Goal: Book appointment/travel/reservation

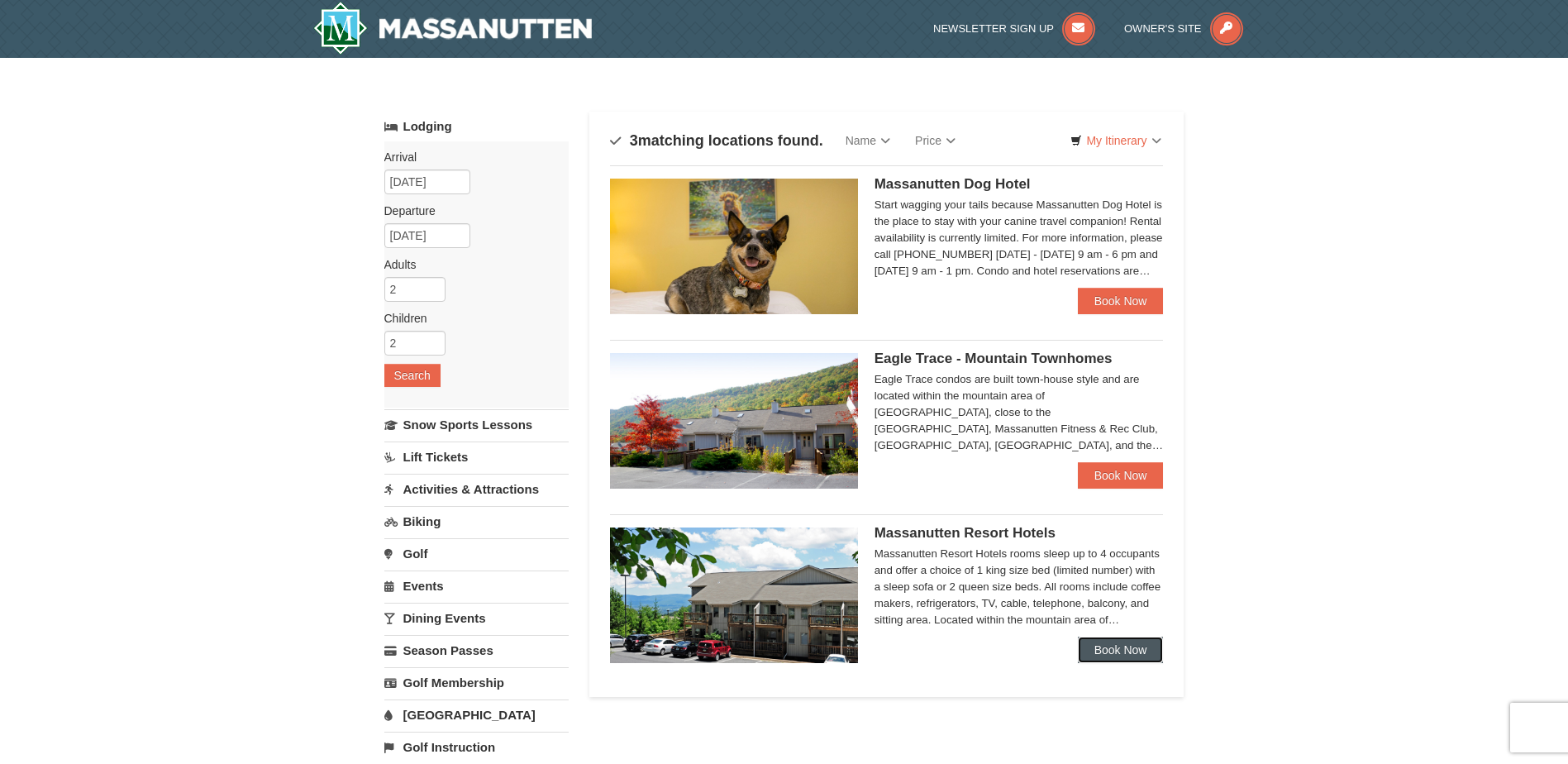
click at [1117, 649] on link "Book Now" at bounding box center [1120, 649] width 86 height 26
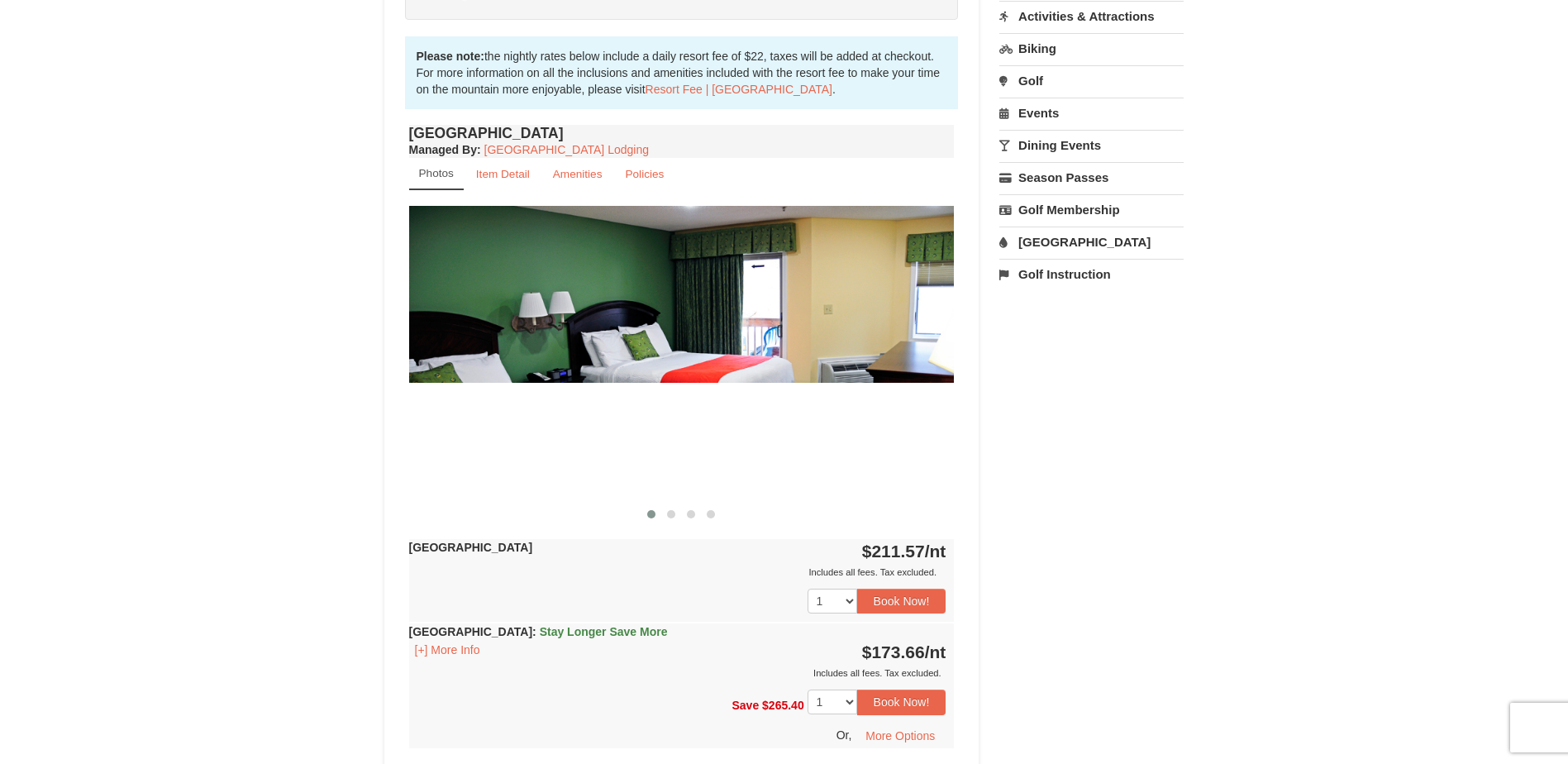
scroll to position [578, 0]
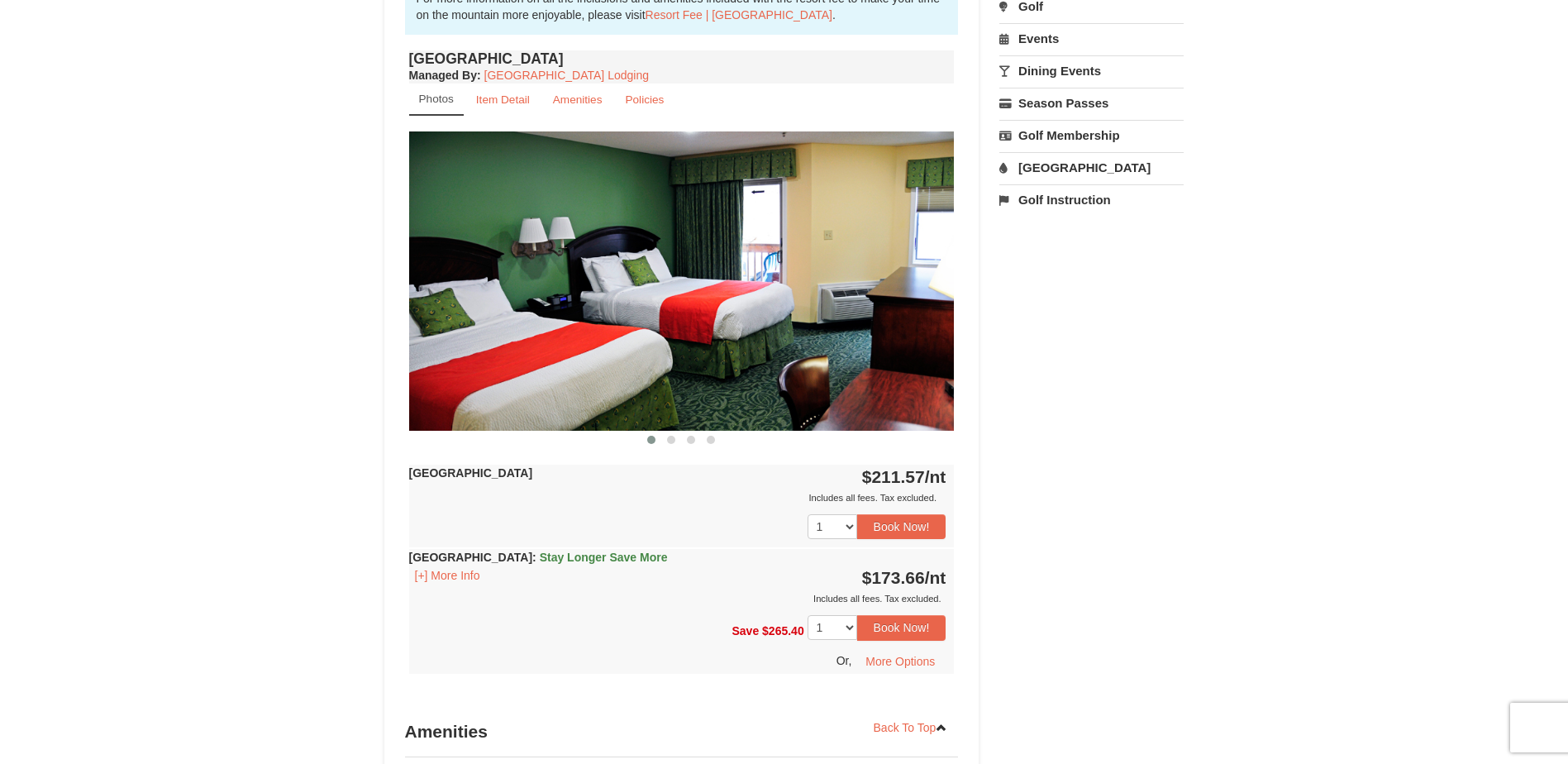
click at [837, 366] on img at bounding box center [681, 280] width 545 height 298
click at [936, 295] on img at bounding box center [681, 280] width 545 height 298
click at [941, 279] on img at bounding box center [681, 280] width 545 height 298
click at [671, 437] on span at bounding box center [671, 440] width 8 height 8
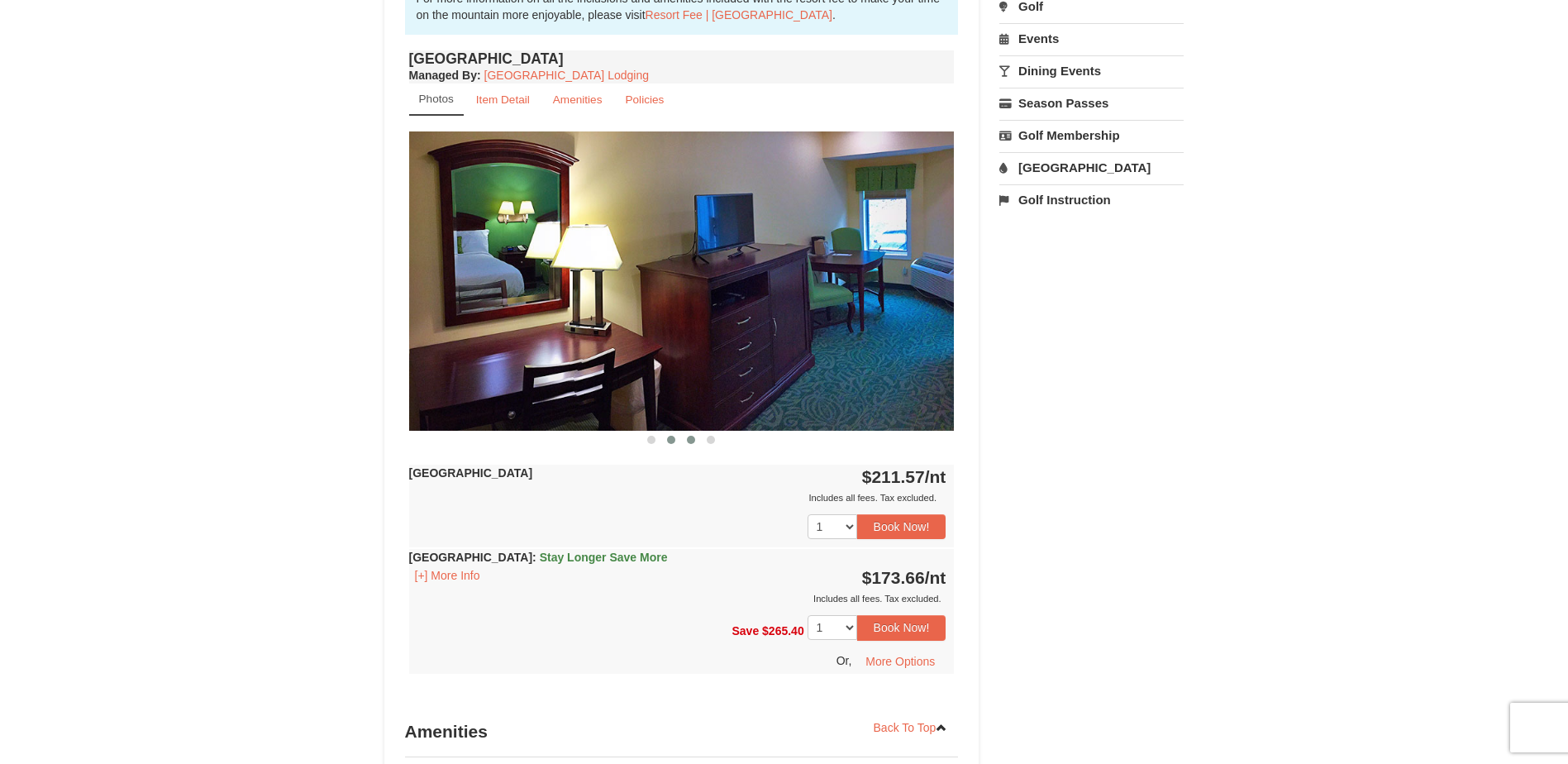
click at [691, 437] on span at bounding box center [691, 440] width 8 height 8
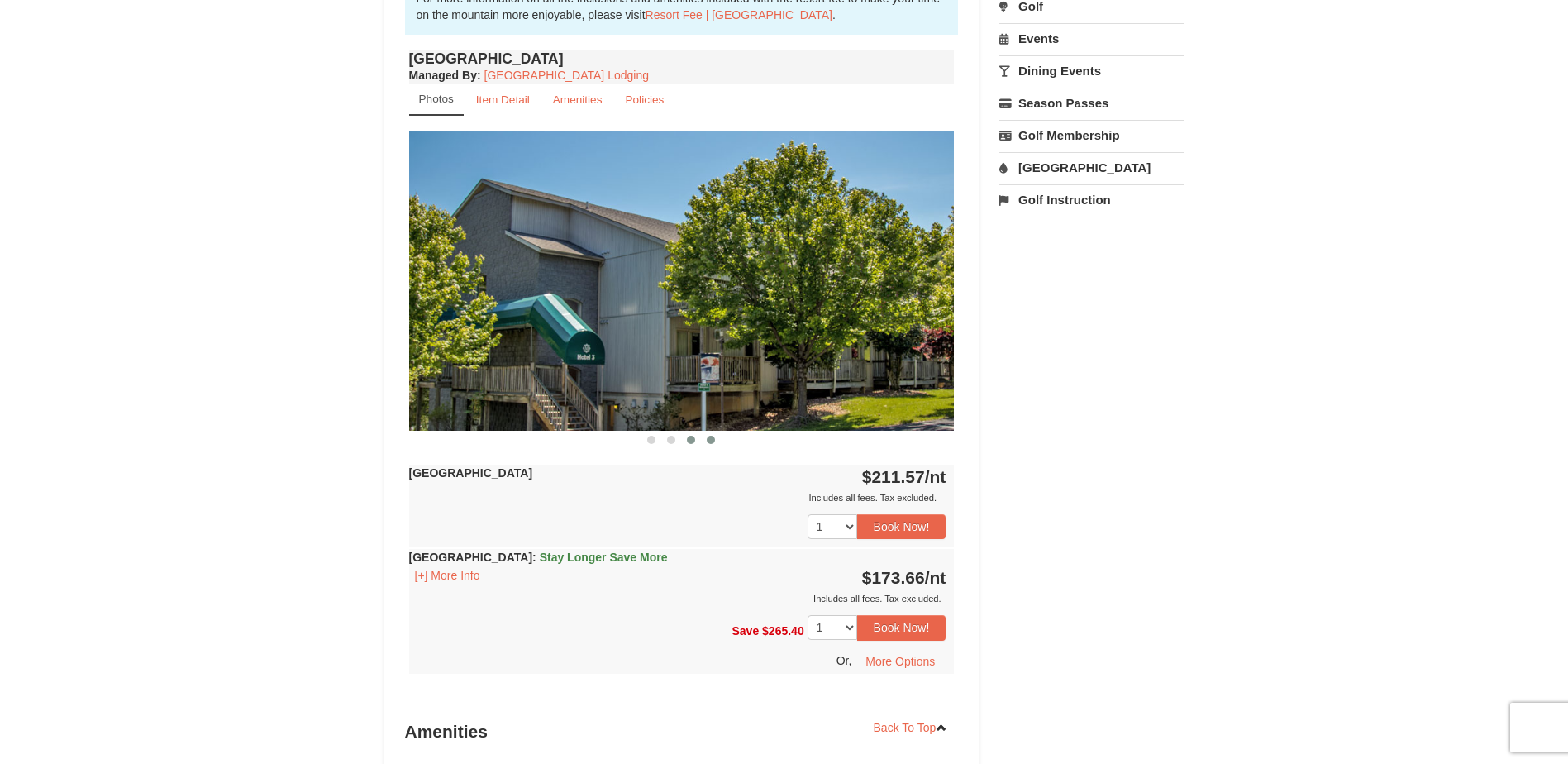
click at [708, 439] on span at bounding box center [711, 440] width 8 height 8
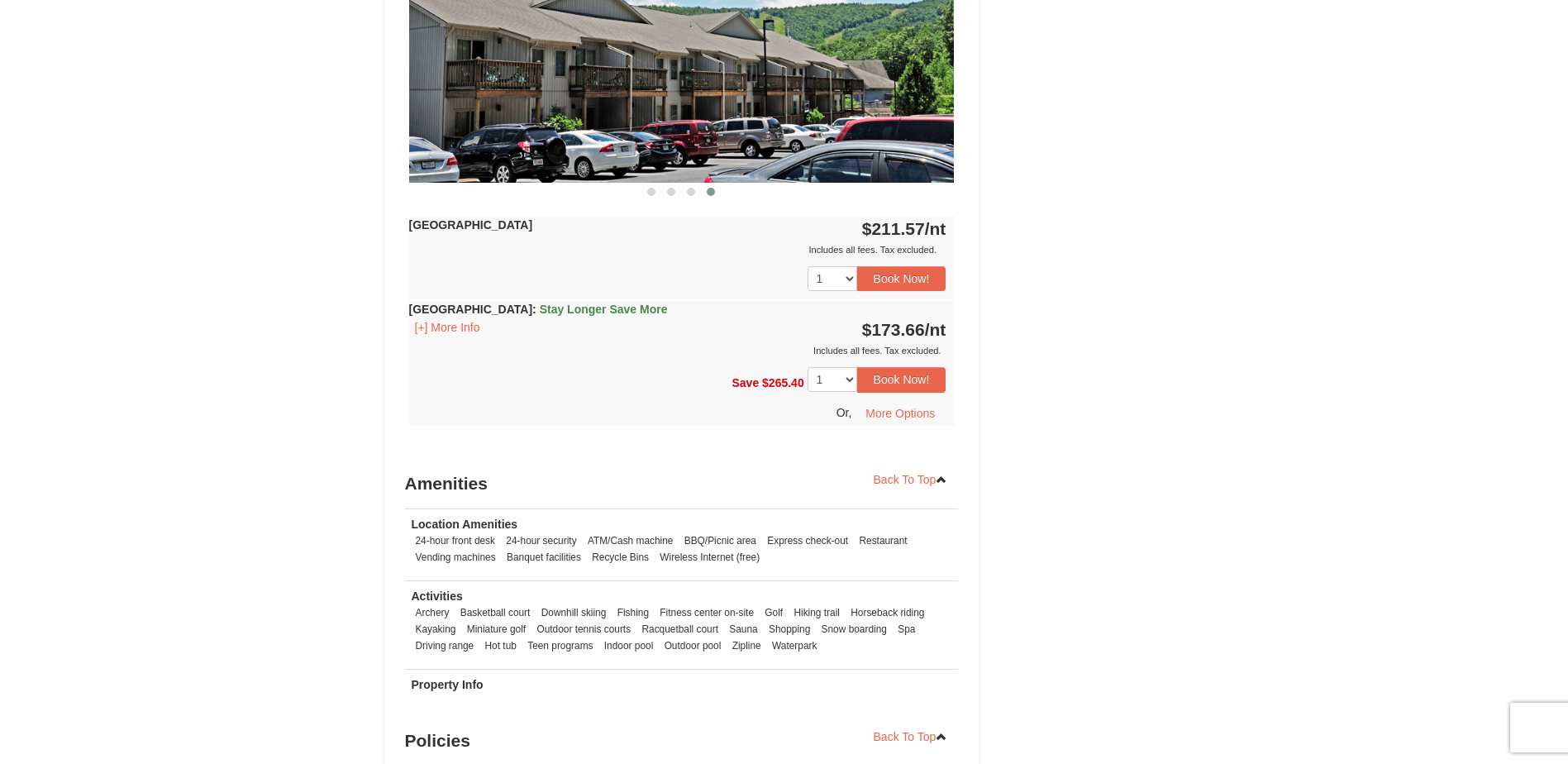
scroll to position [744, 0]
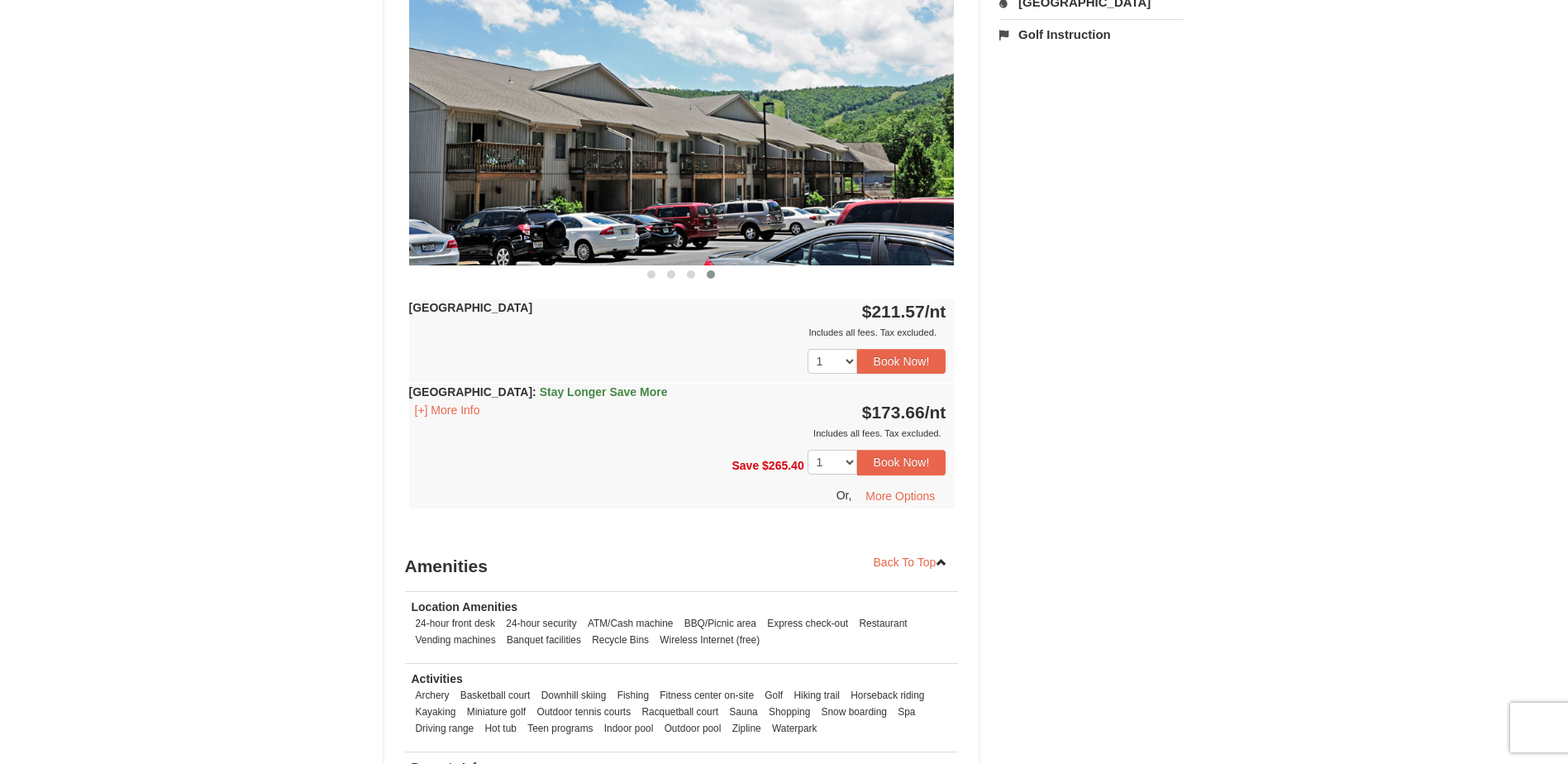
click at [580, 392] on span "Stay Longer Save More" at bounding box center [603, 392] width 128 height 13
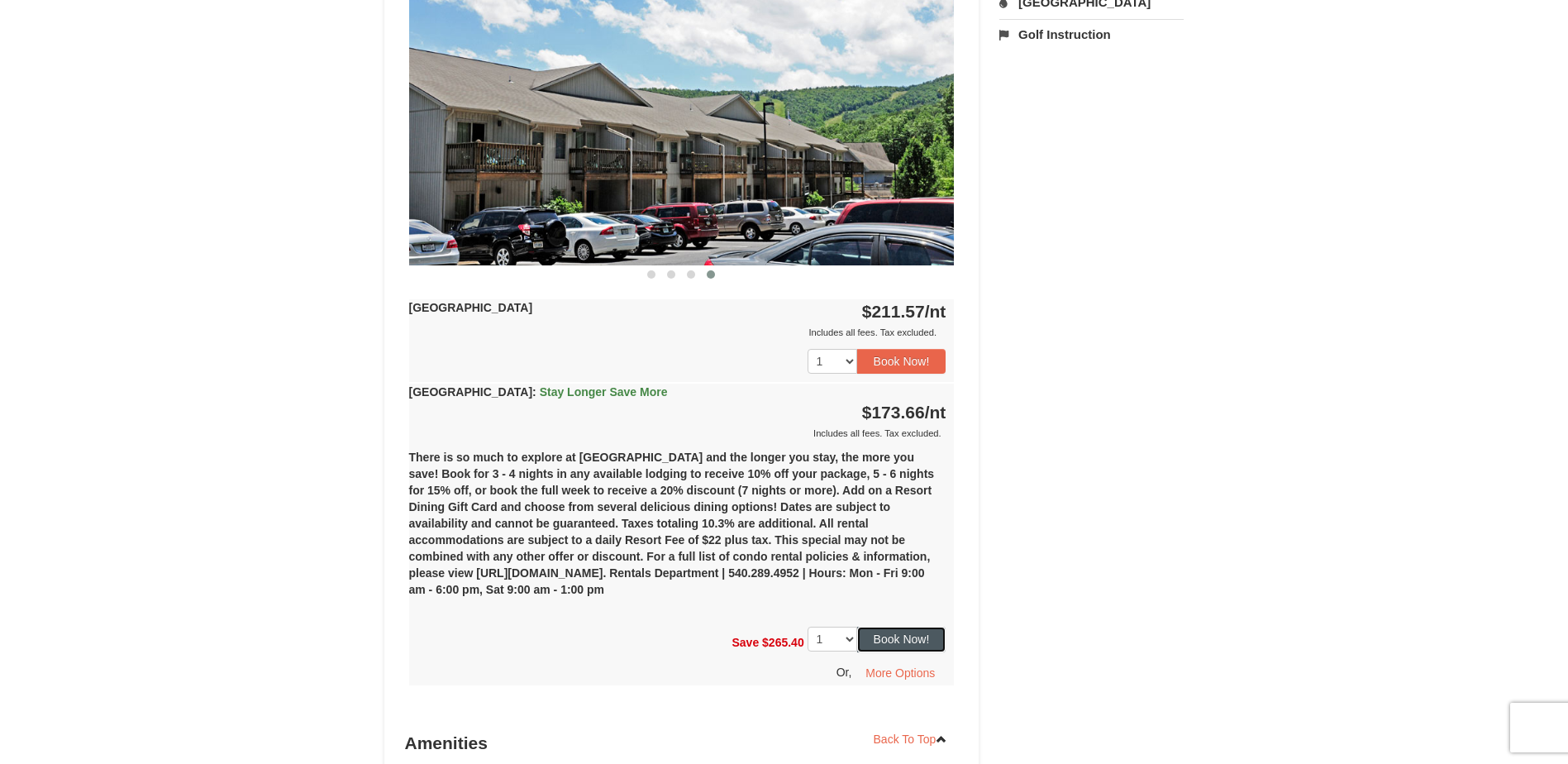
click at [889, 640] on button "Book Now!" at bounding box center [902, 639] width 89 height 25
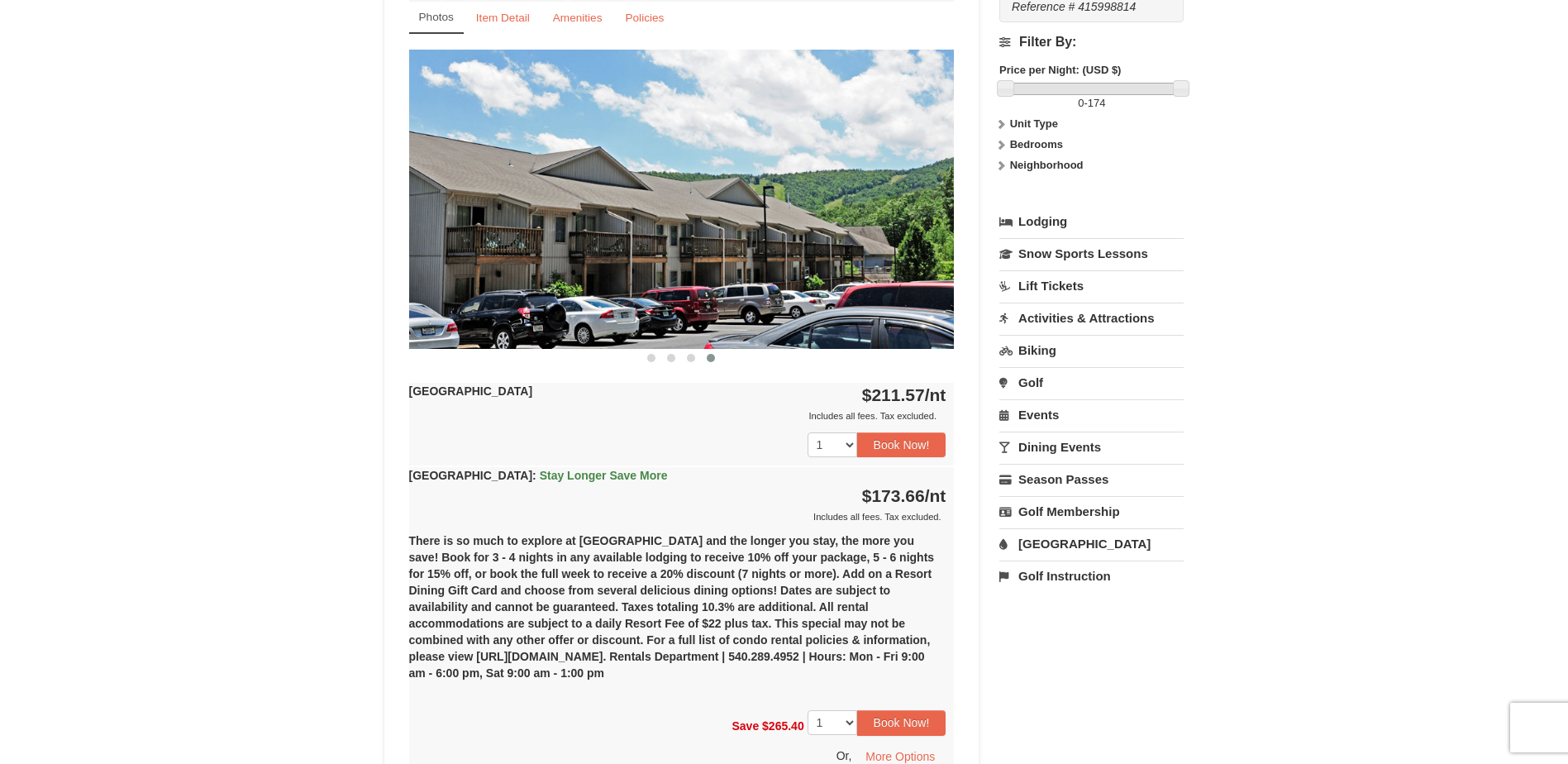
scroll to position [661, 0]
click at [1077, 255] on link "Snow Sports Lessons" at bounding box center [1091, 252] width 184 height 30
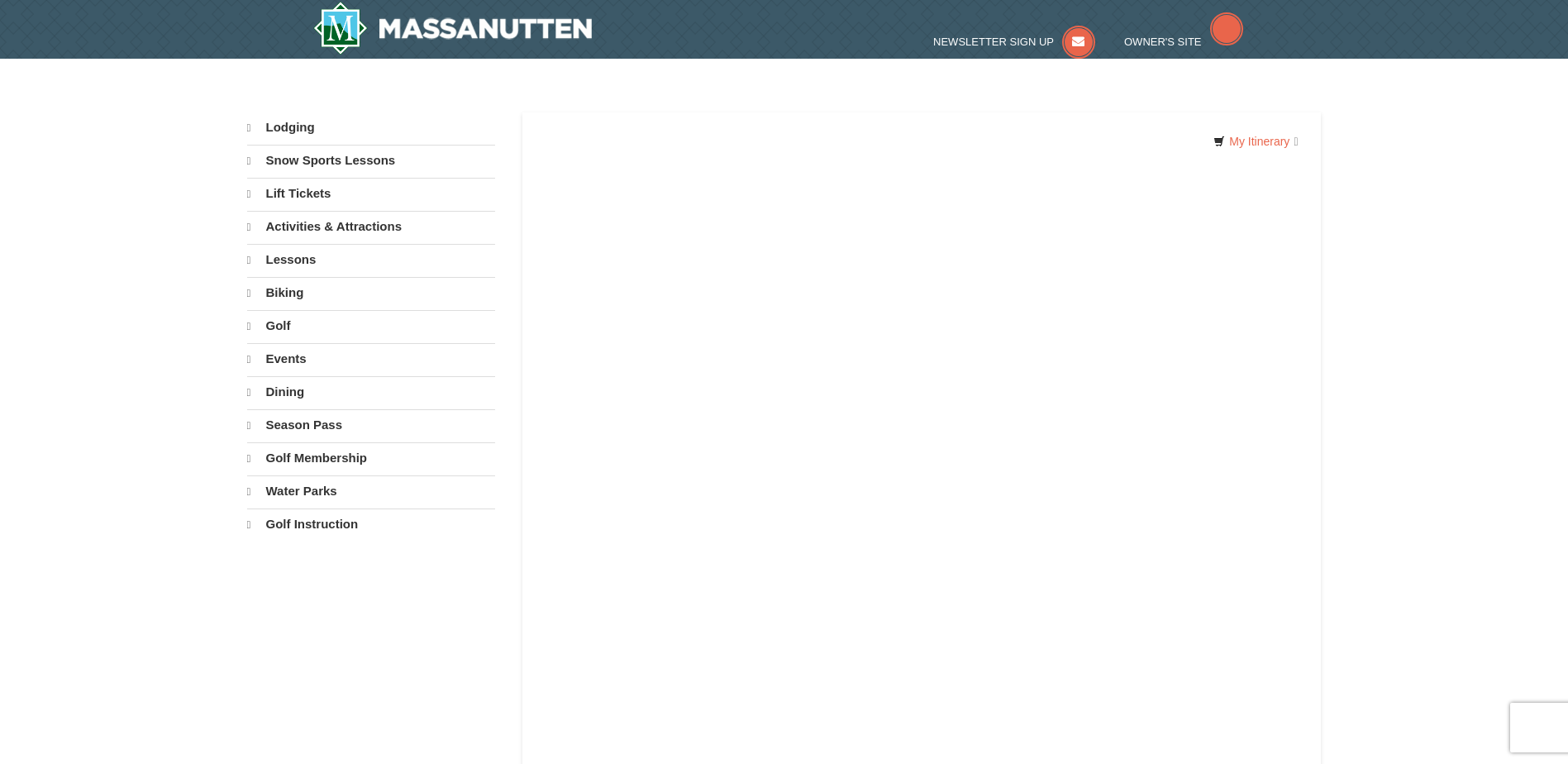
select select "9"
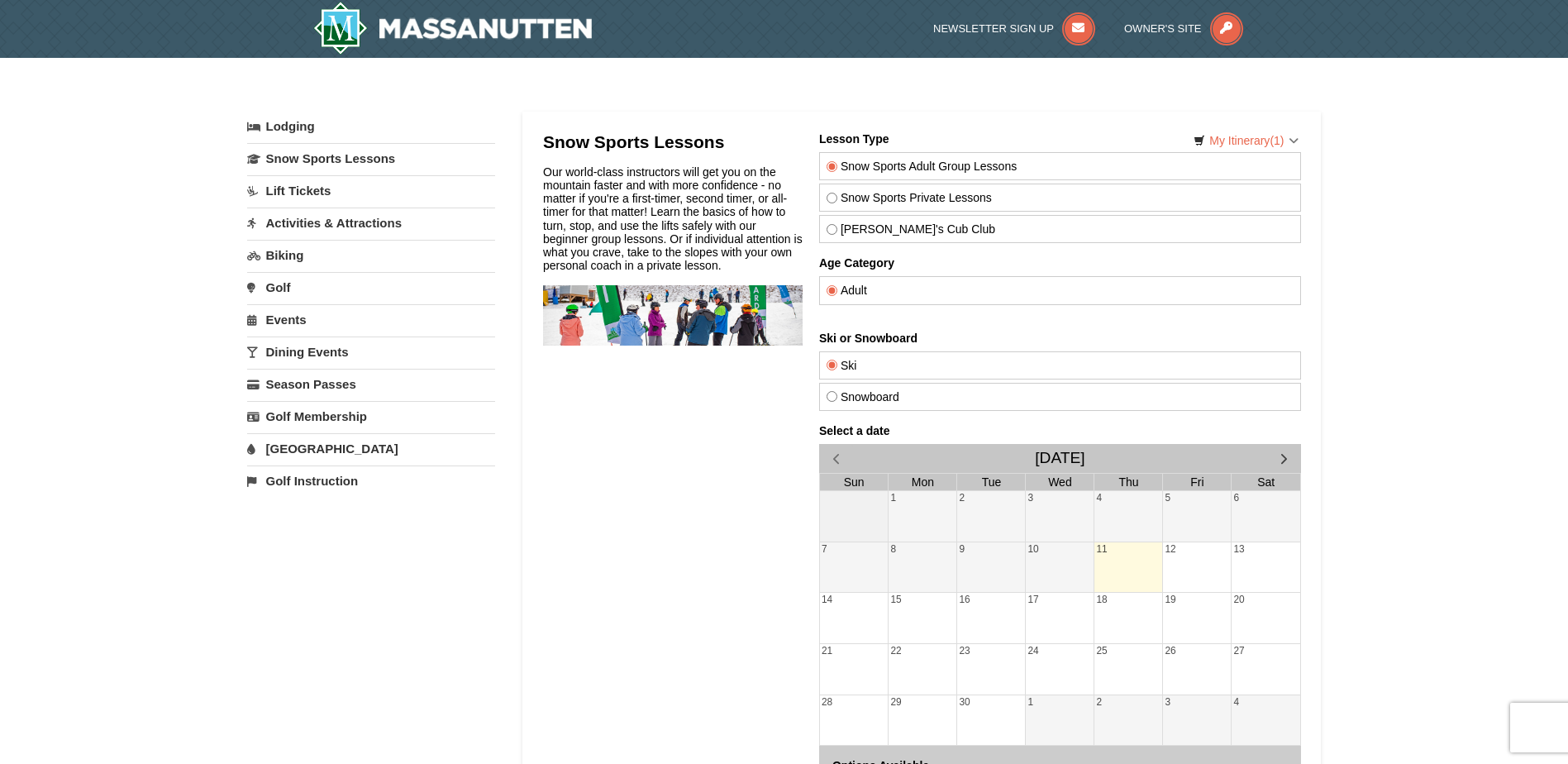
click at [887, 233] on label "Theo's Cub Club" at bounding box center [1060, 229] width 467 height 13
click at [836, 233] on input "Theo's Cub Club" at bounding box center [831, 229] width 11 height 11
radio input "true"
click at [1283, 457] on span "button" at bounding box center [1283, 458] width 18 height 18
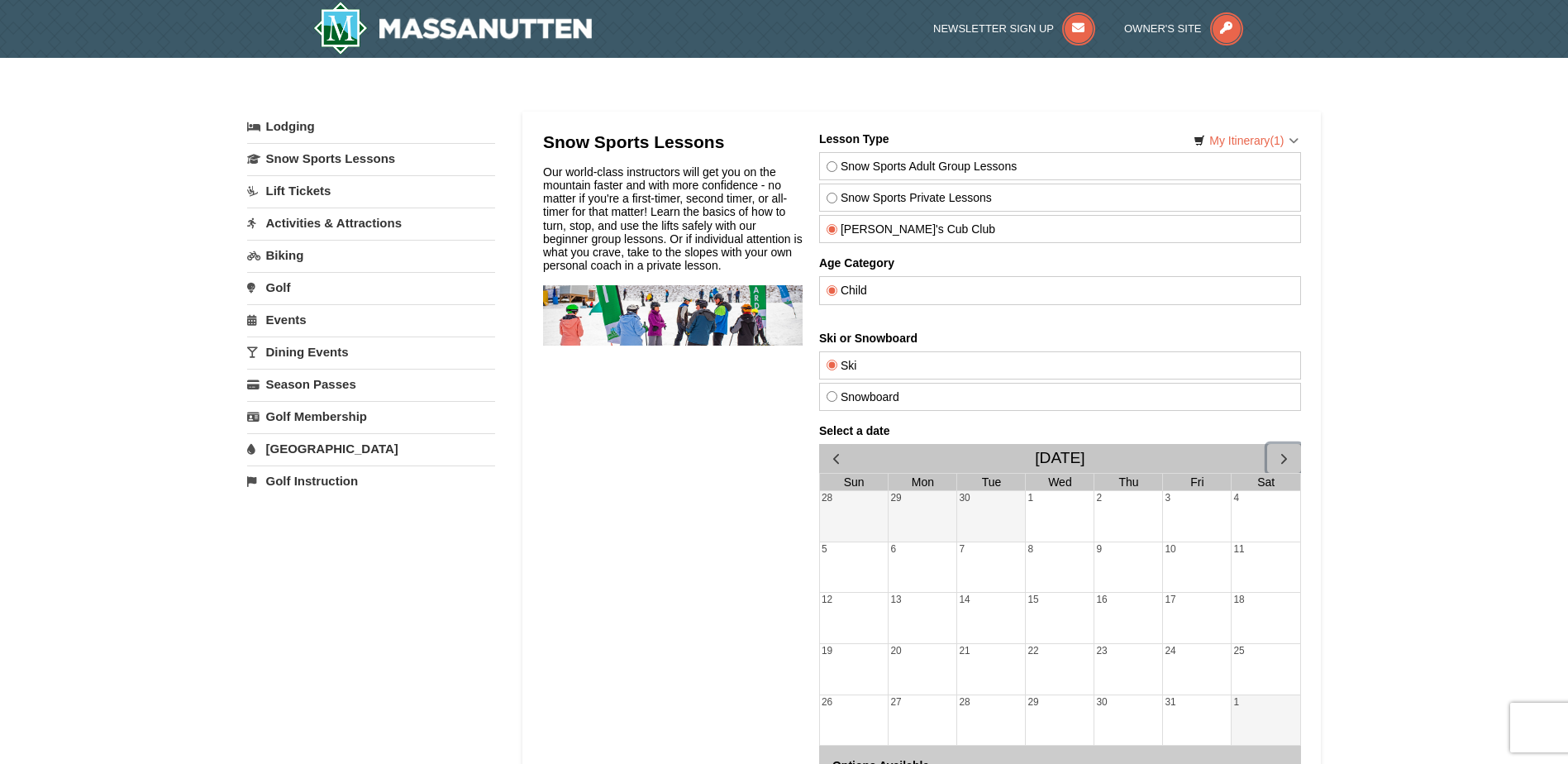
click at [1283, 457] on span "button" at bounding box center [1283, 458] width 18 height 18
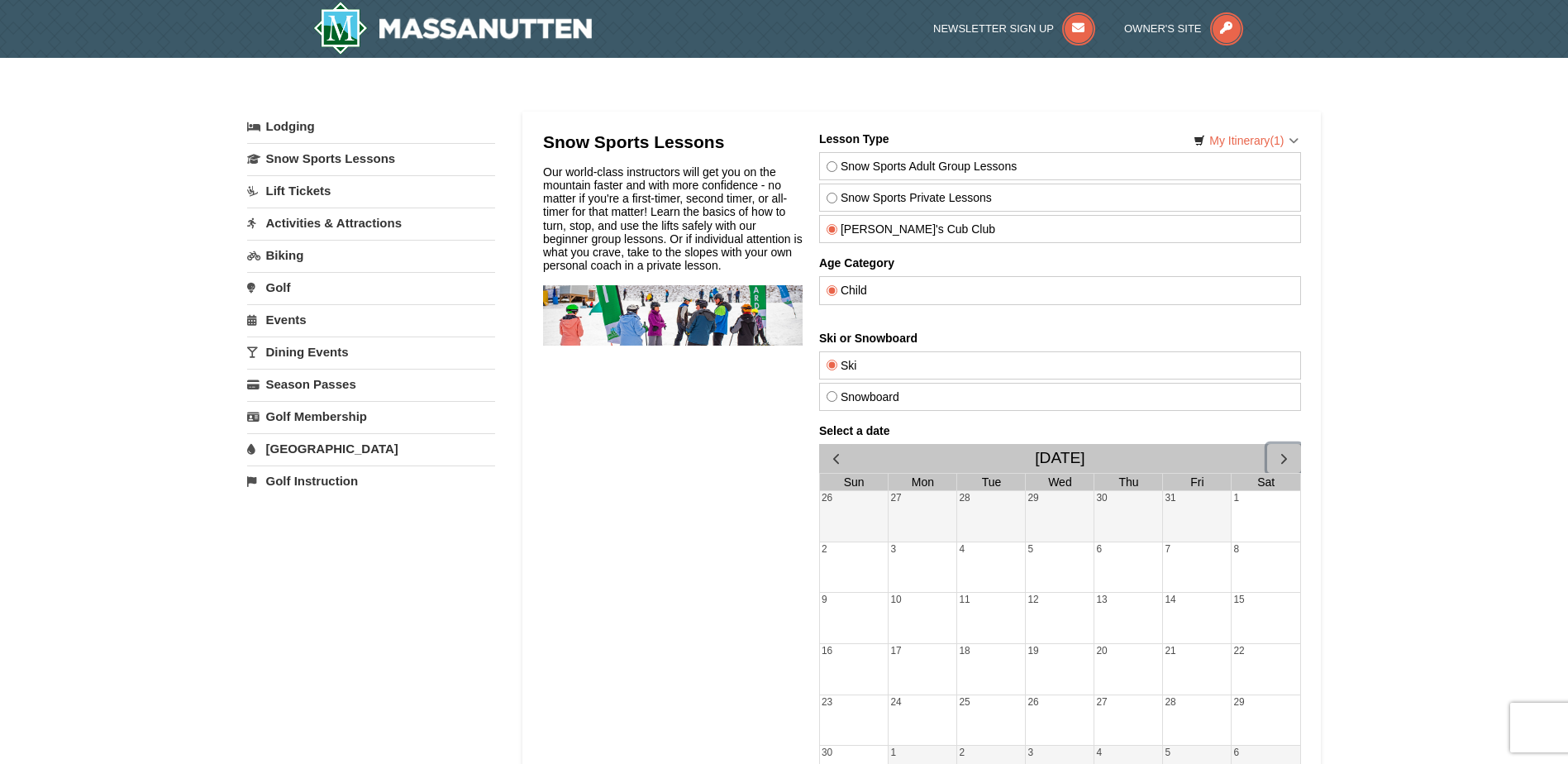
click at [1283, 457] on span "button" at bounding box center [1283, 458] width 18 height 18
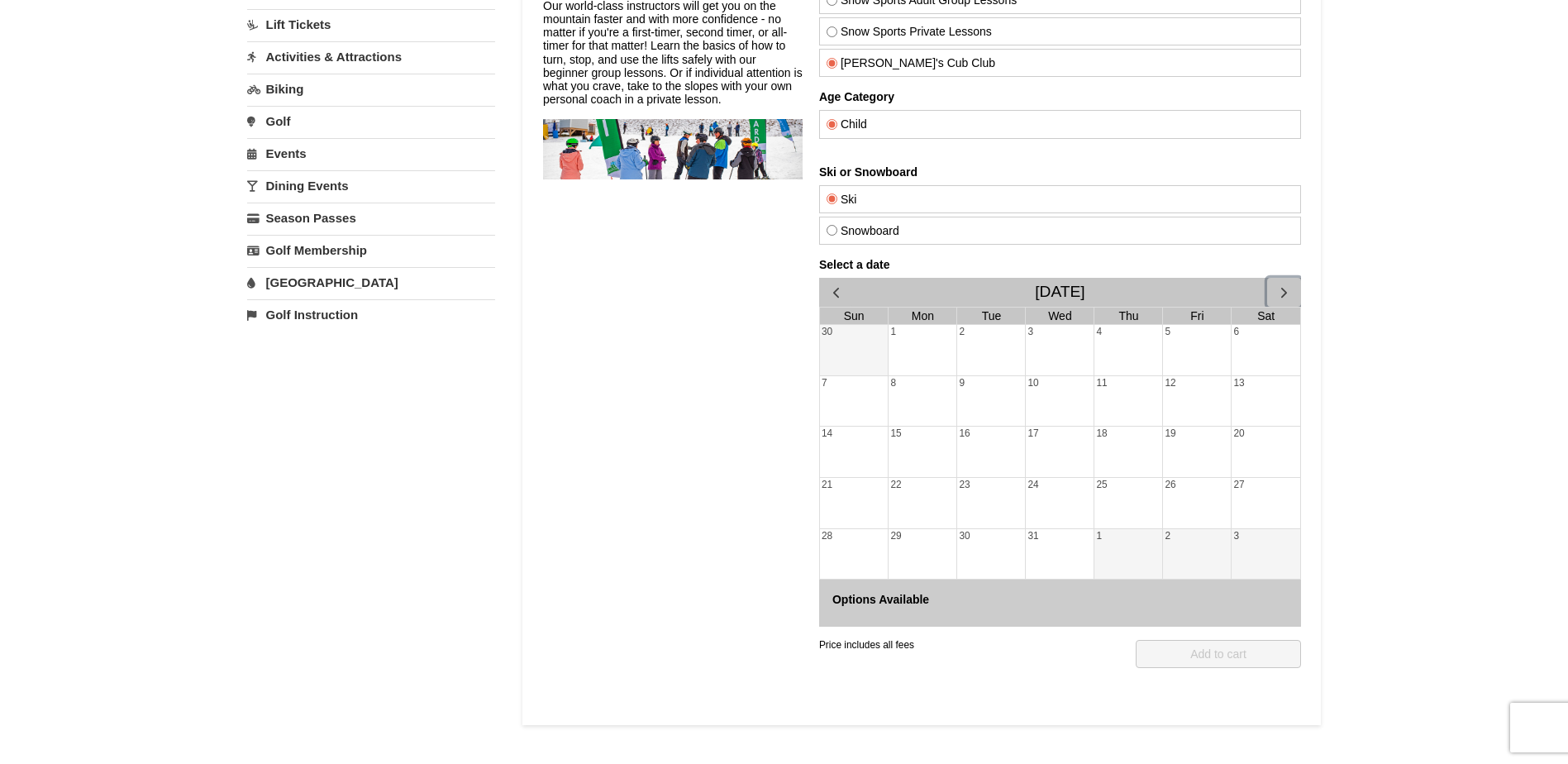
scroll to position [248, 0]
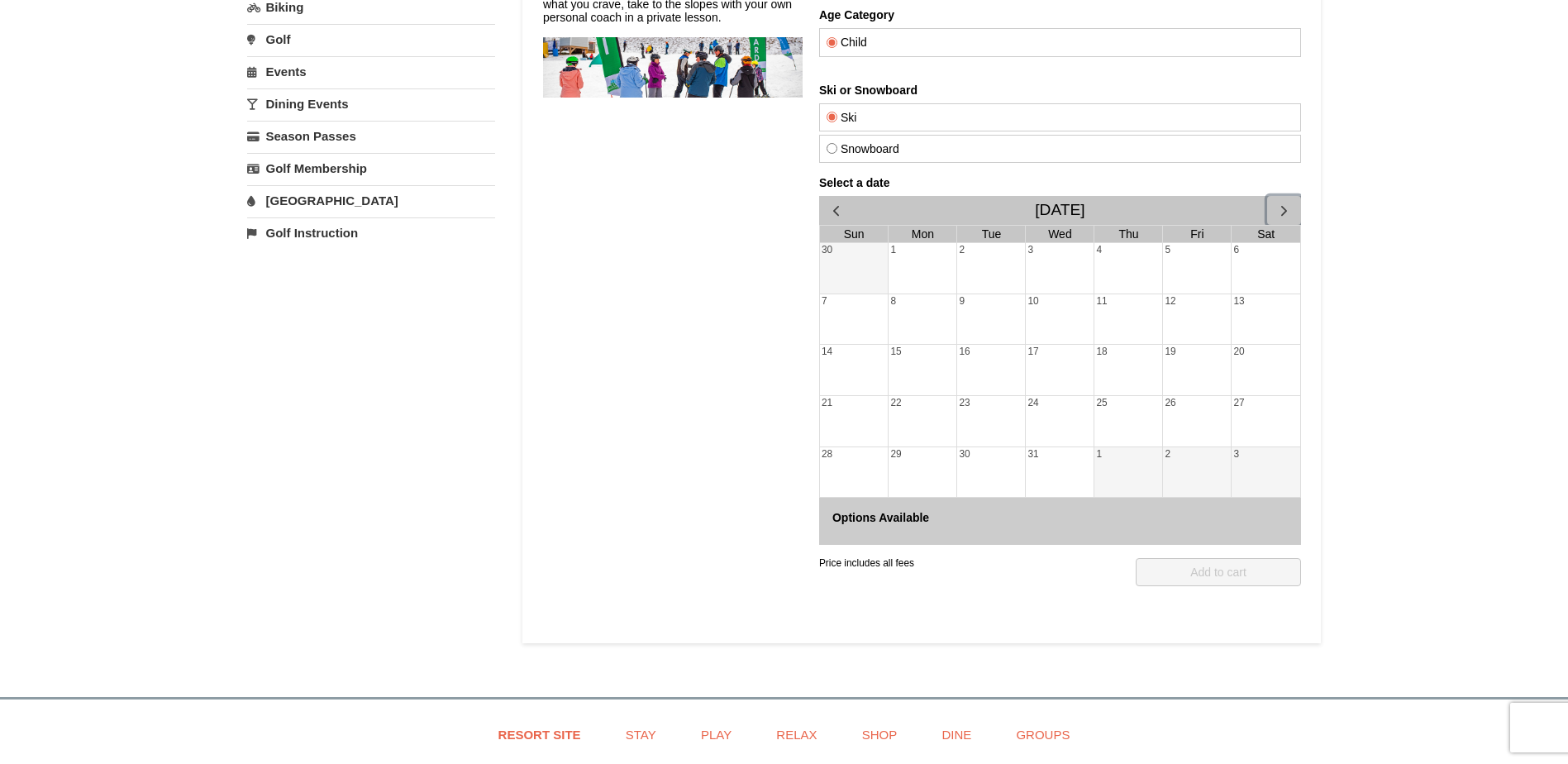
click at [1265, 419] on div "27" at bounding box center [1265, 421] width 69 height 50
click at [1285, 210] on span "button" at bounding box center [1283, 210] width 18 height 18
click at [831, 206] on span "button" at bounding box center [835, 210] width 18 height 18
click at [1185, 268] on div "5" at bounding box center [1196, 268] width 68 height 50
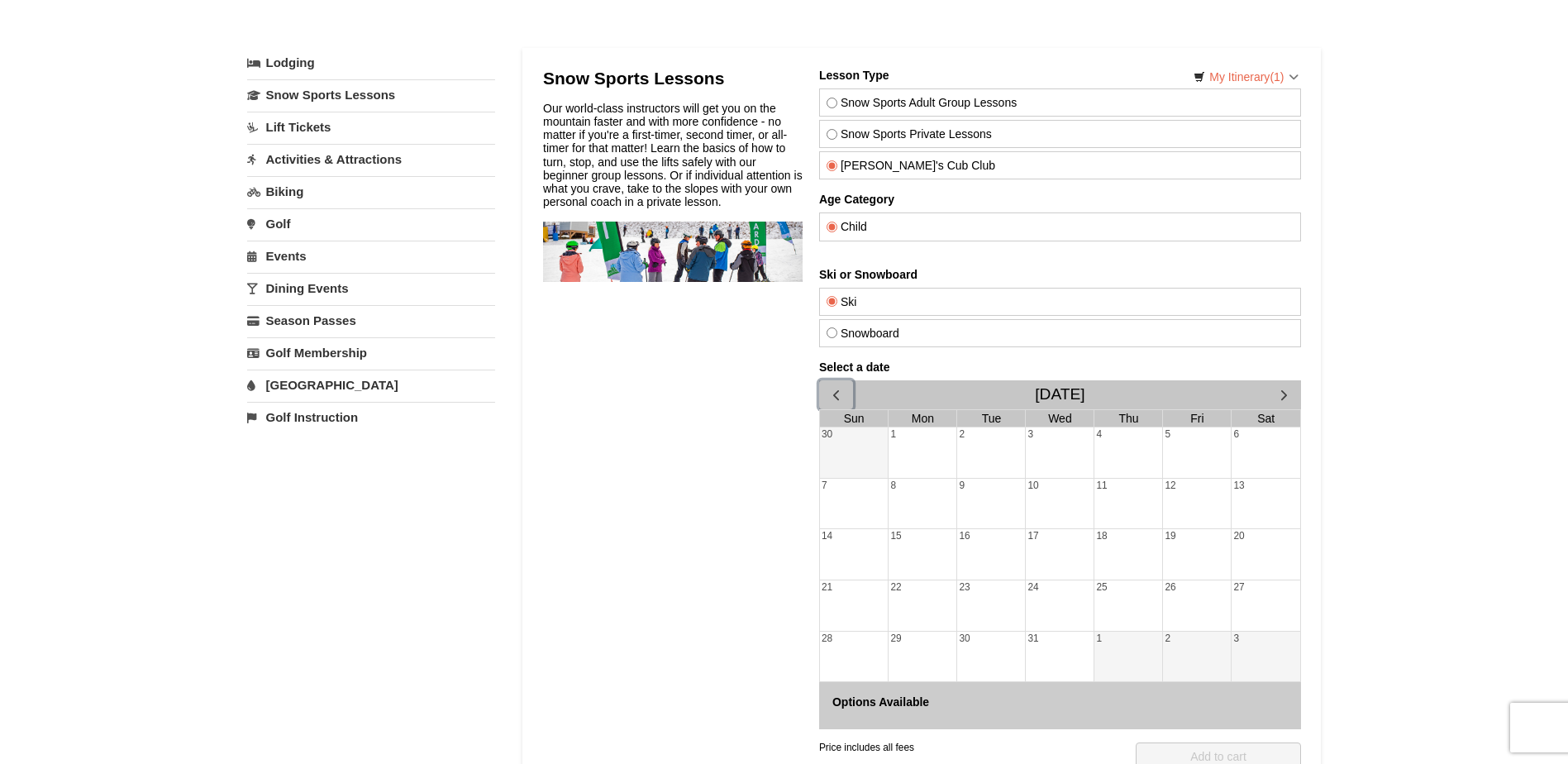
scroll to position [0, 0]
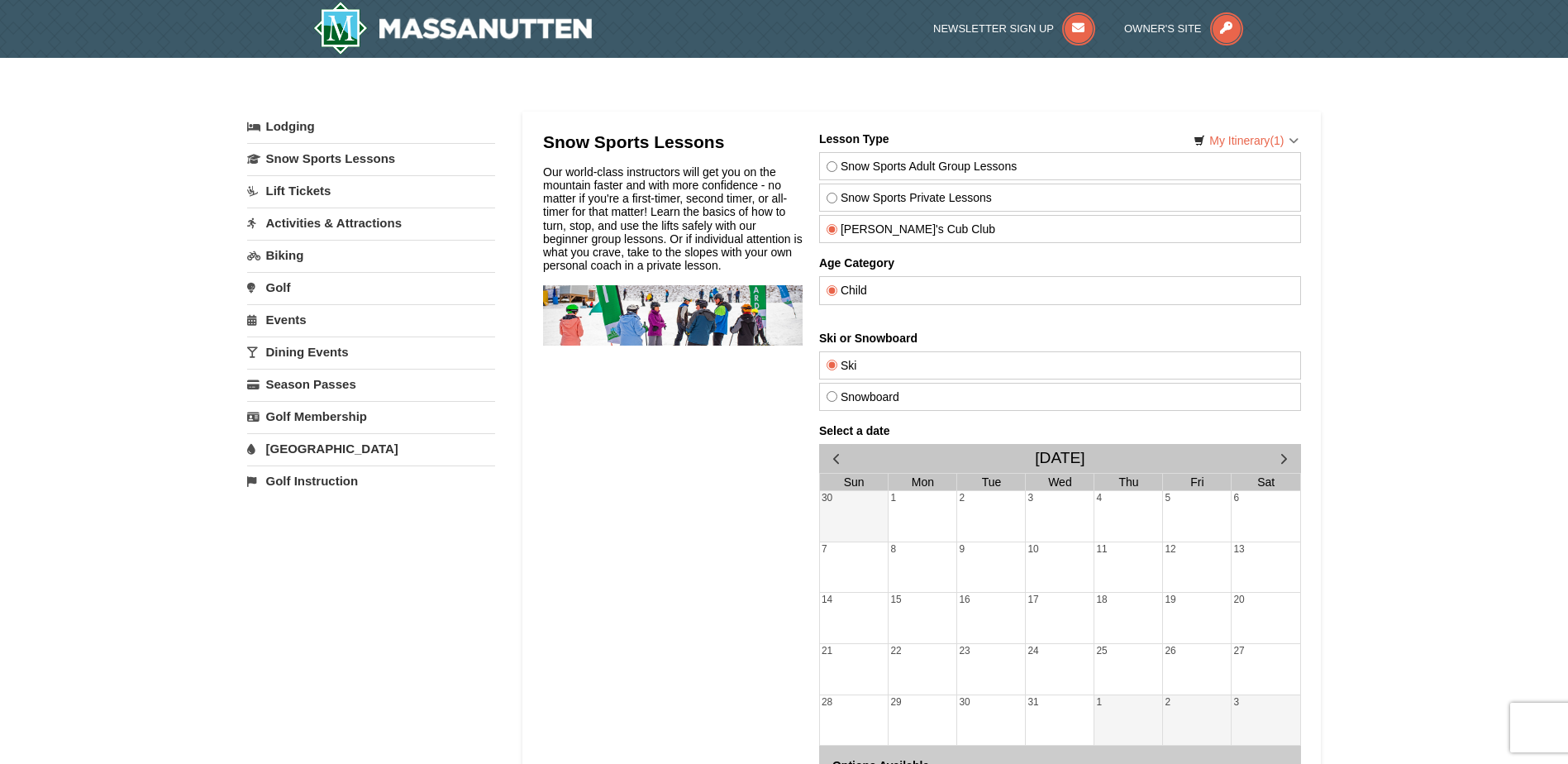
click at [325, 223] on link "Activities & Attractions" at bounding box center [371, 223] width 248 height 30
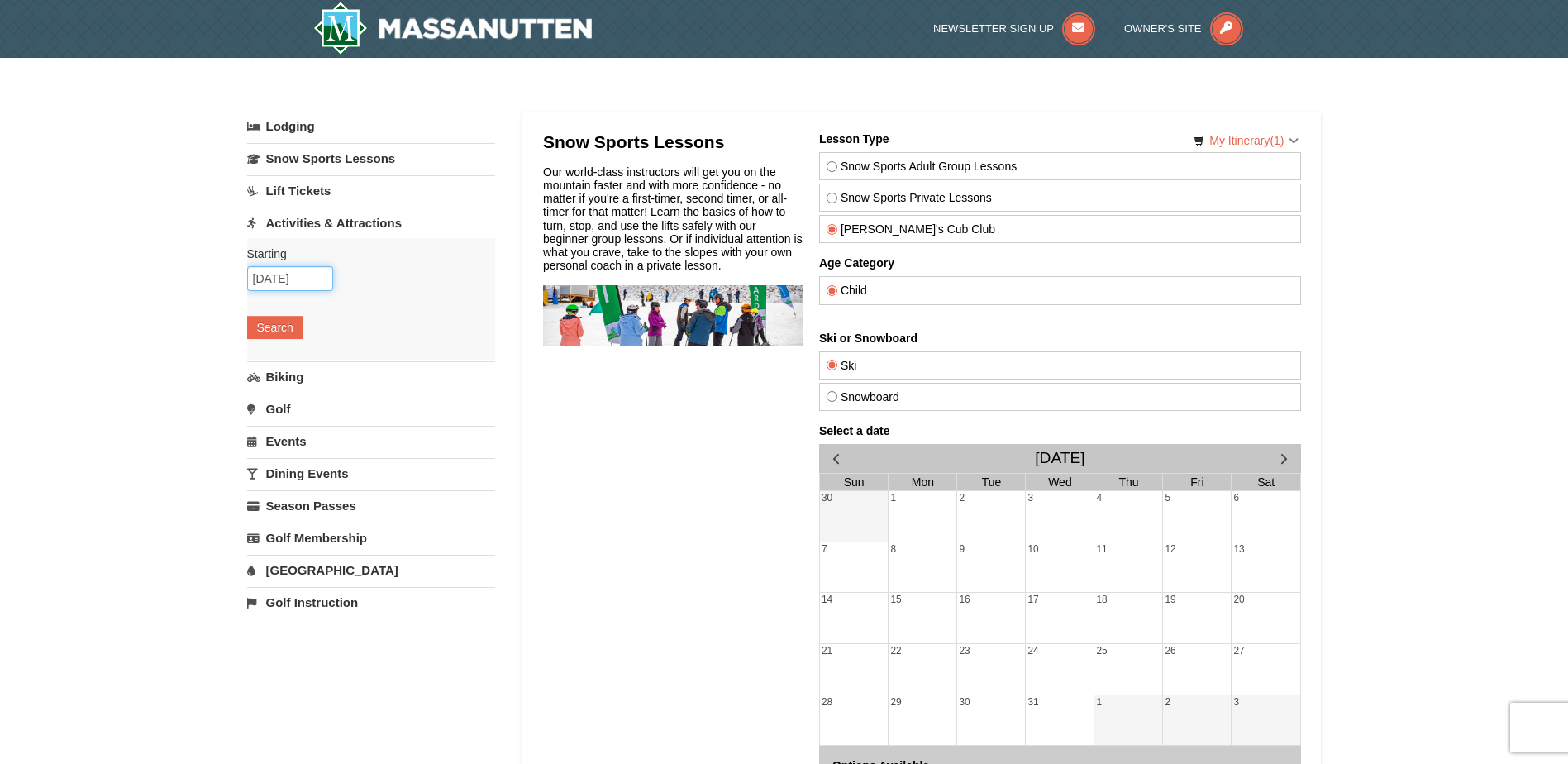
click at [282, 280] on input "09/11/2025" at bounding box center [290, 279] width 86 height 25
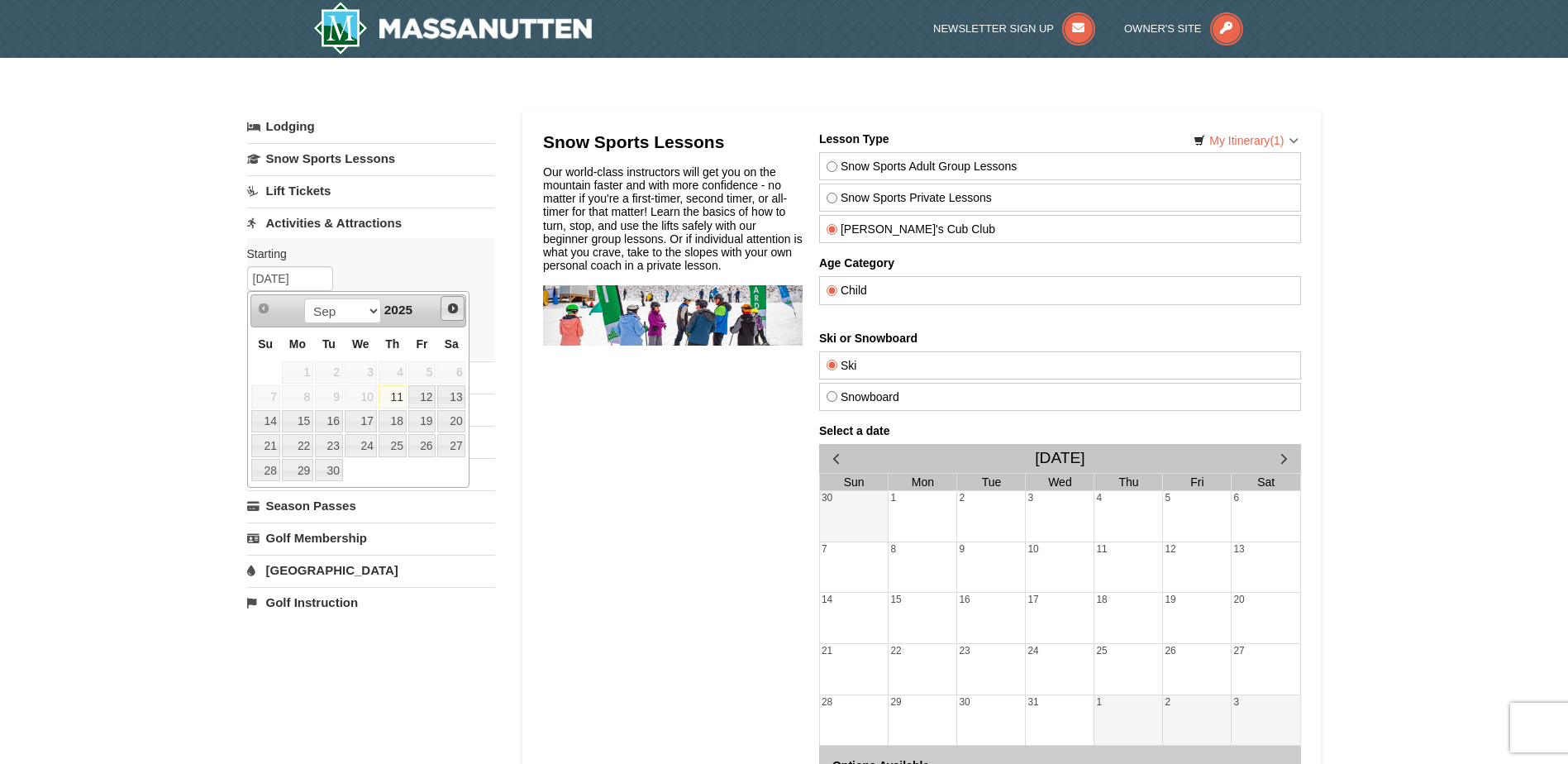
click at [452, 308] on span "Next" at bounding box center [453, 308] width 13 height 13
click at [451, 448] on link "27" at bounding box center [450, 445] width 28 height 24
type input "[DATE]"
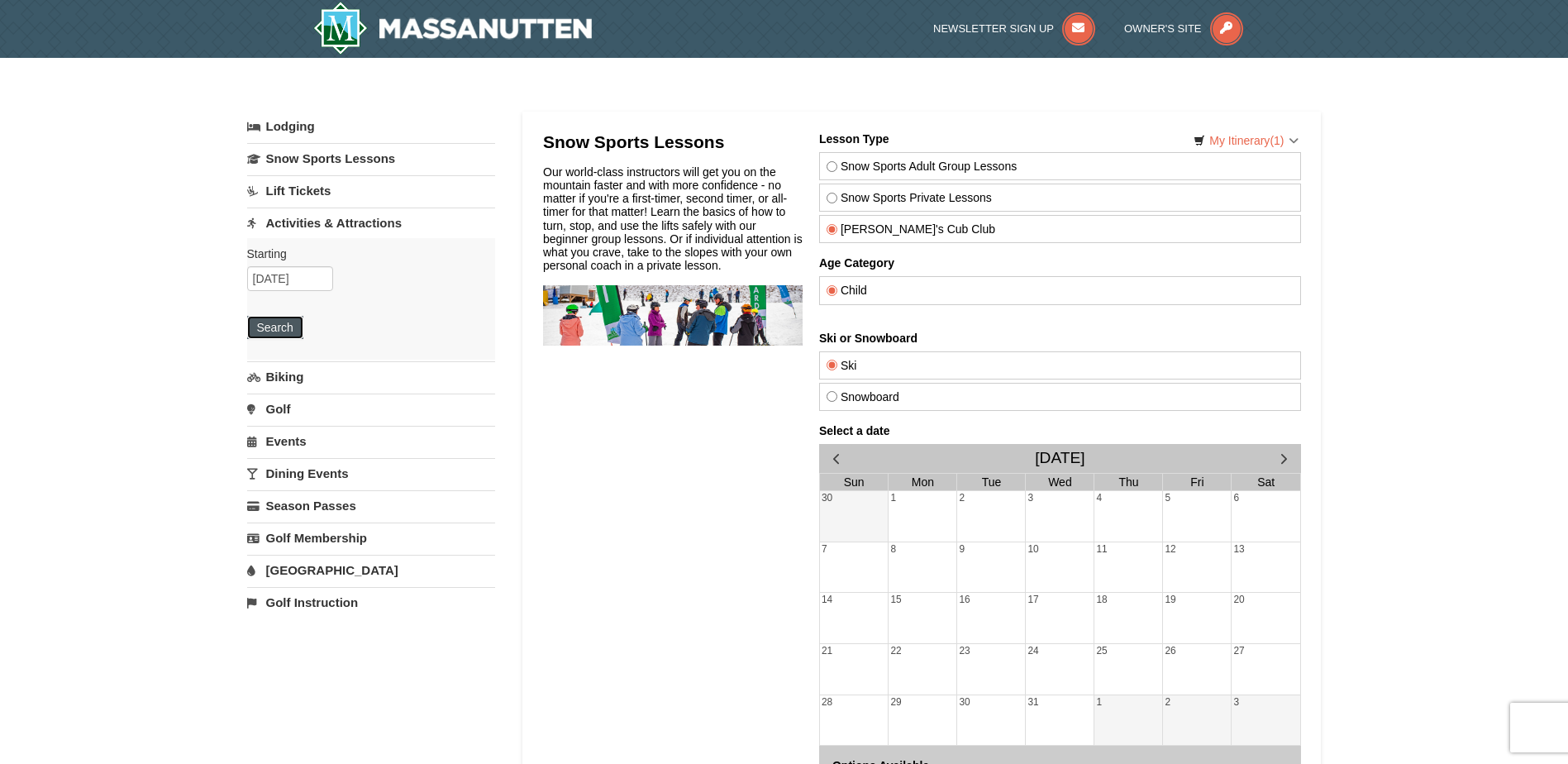
click at [282, 329] on button "Search" at bounding box center [275, 328] width 56 height 24
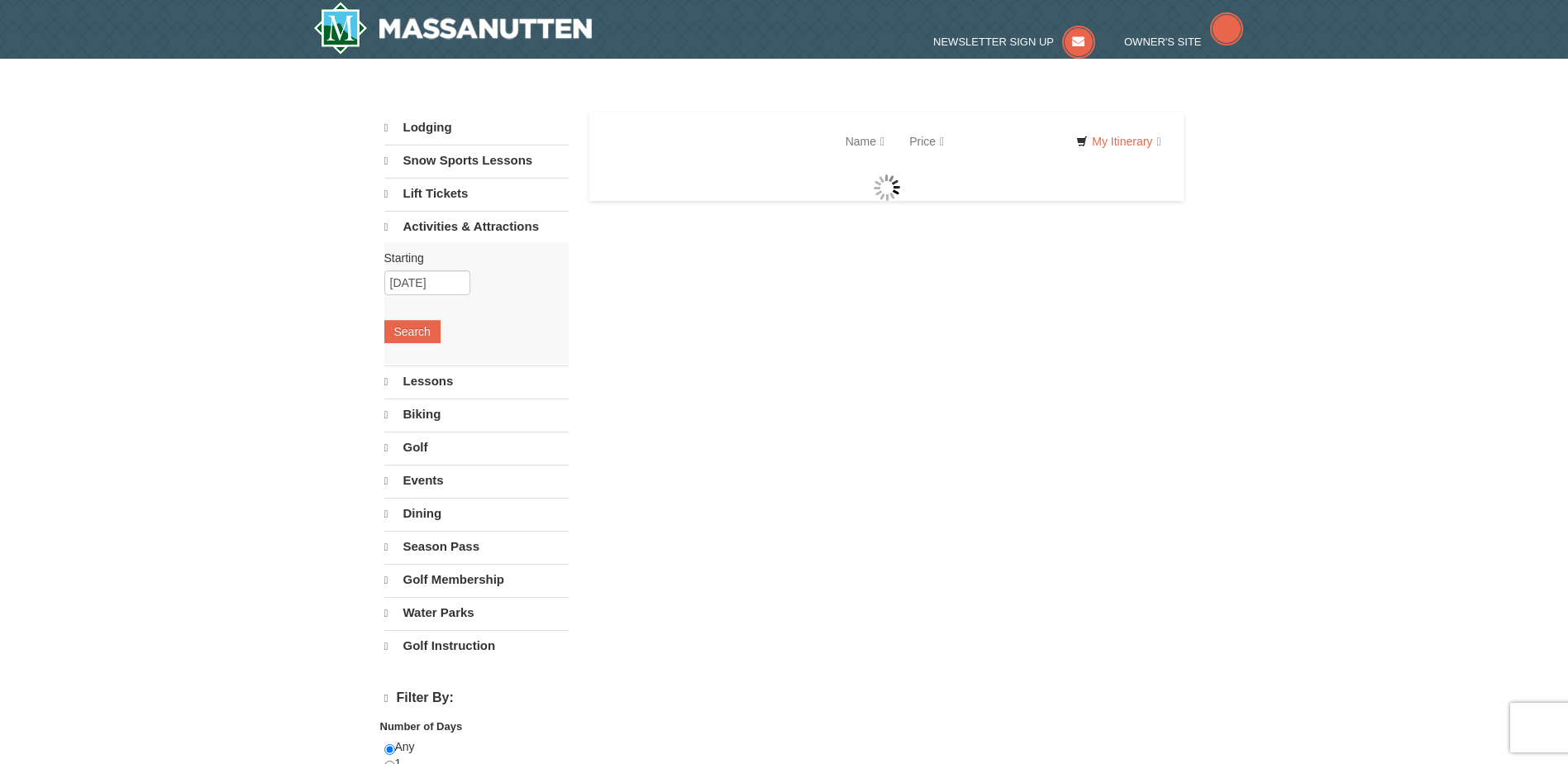
select select "9"
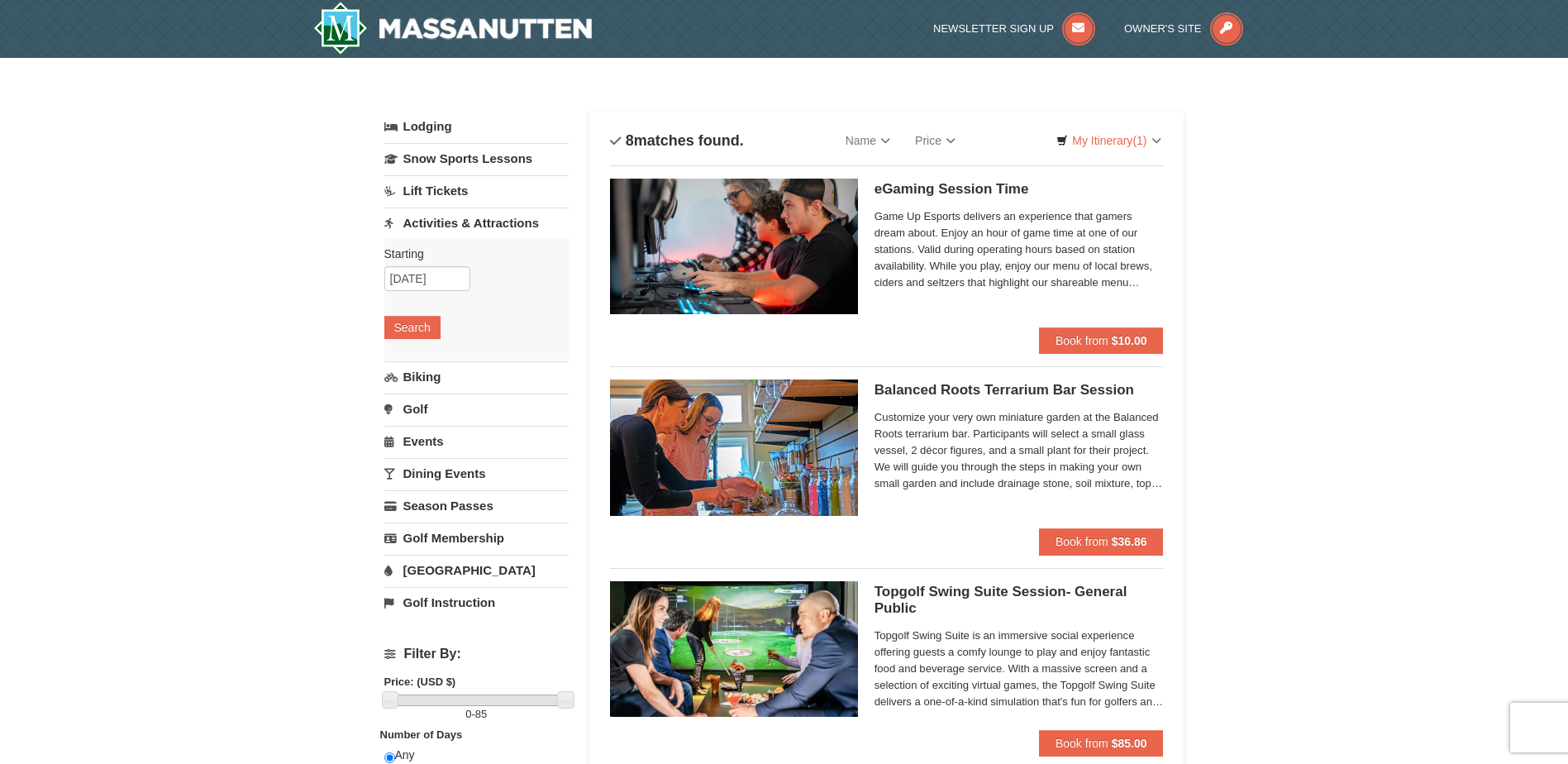
click at [434, 562] on link "[GEOGRAPHIC_DATA]" at bounding box center [476, 570] width 184 height 30
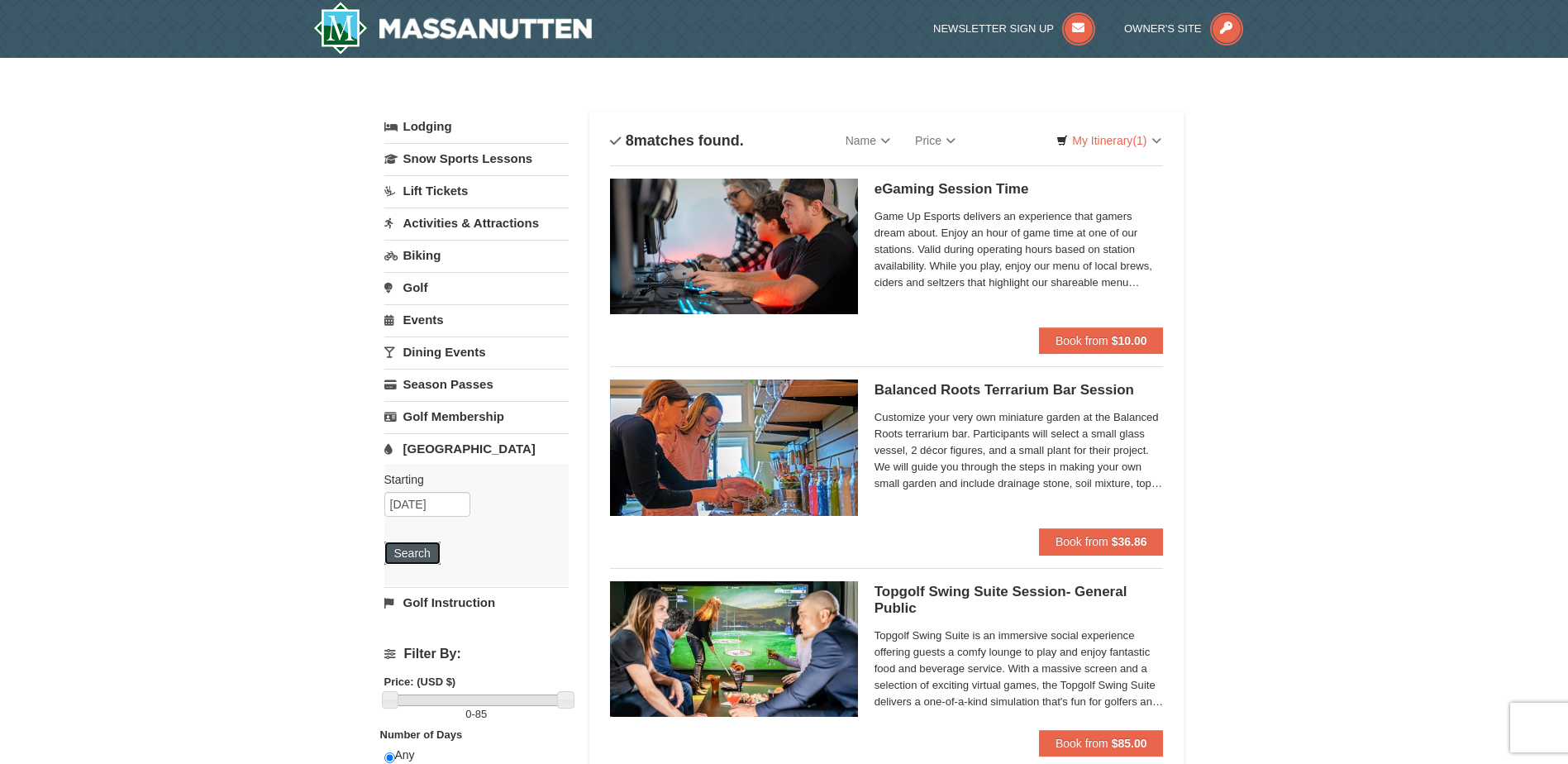
click at [418, 552] on button "Search" at bounding box center [412, 553] width 56 height 24
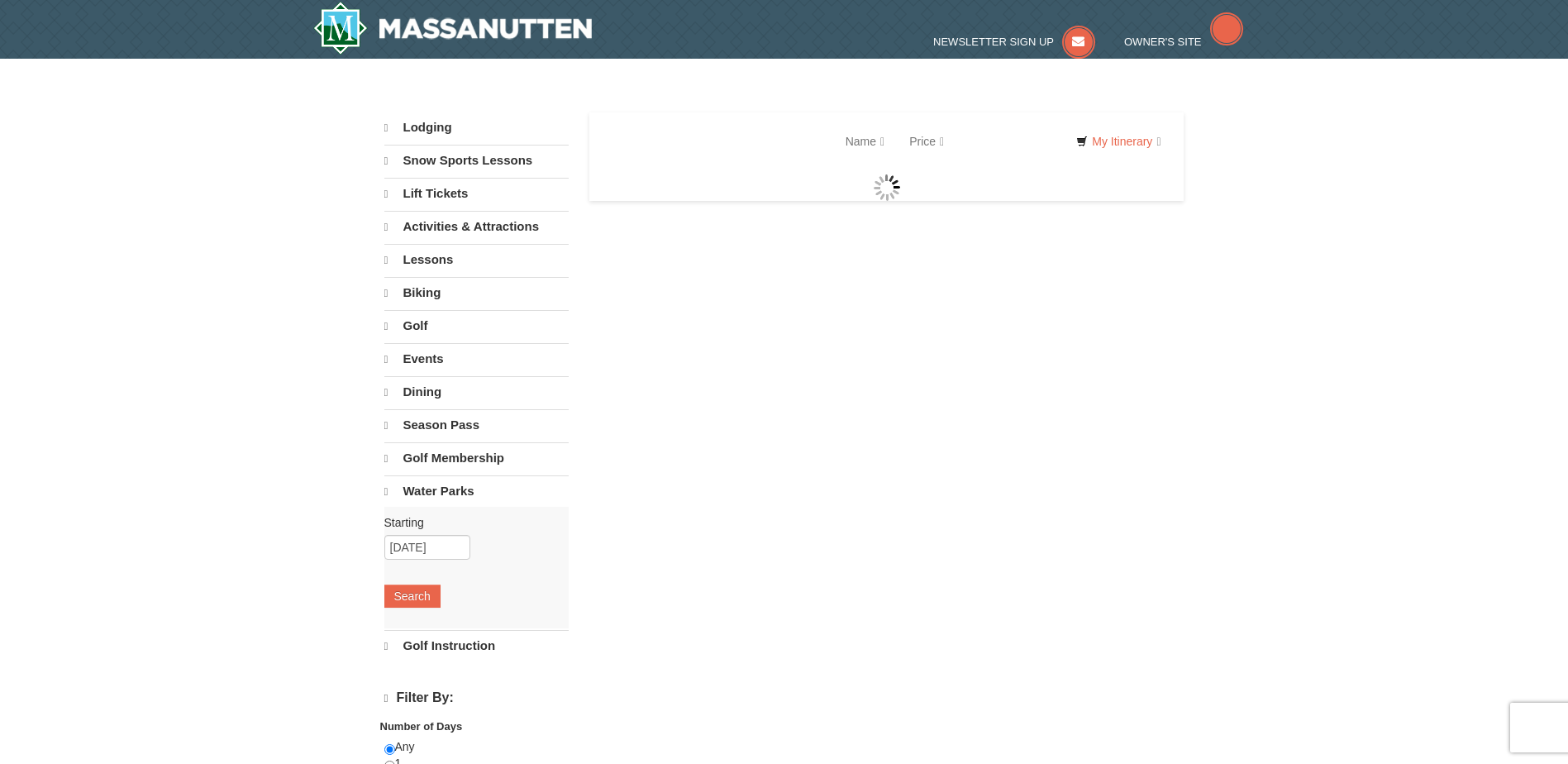
select select "9"
